Goal: Task Accomplishment & Management: Use online tool/utility

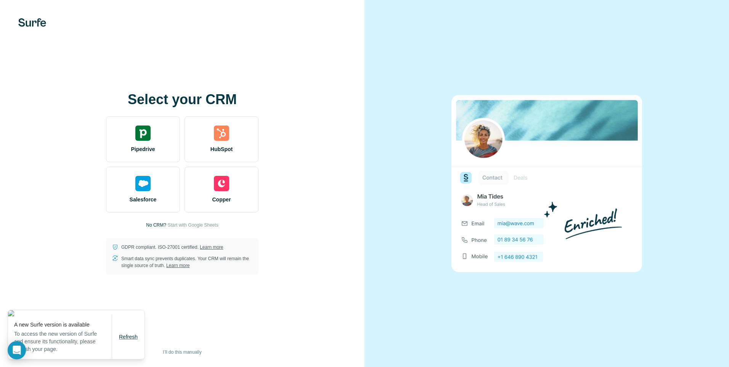
click at [134, 298] on span "Refresh" at bounding box center [128, 337] width 19 height 6
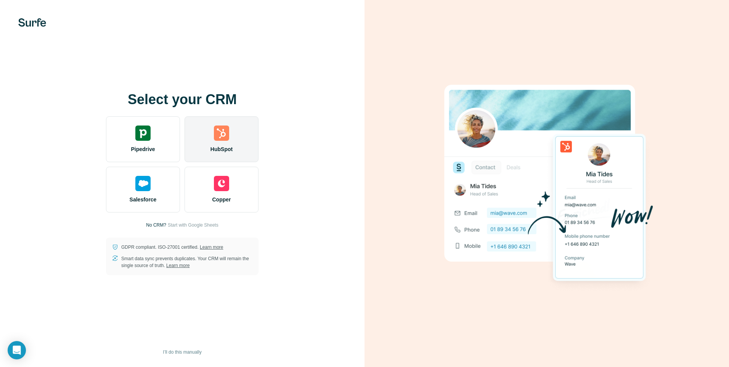
click at [221, 145] on div "HubSpot" at bounding box center [222, 139] width 74 height 46
